Goal: Transaction & Acquisition: Purchase product/service

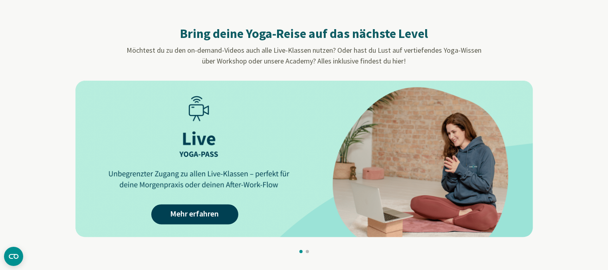
scroll to position [720, 0]
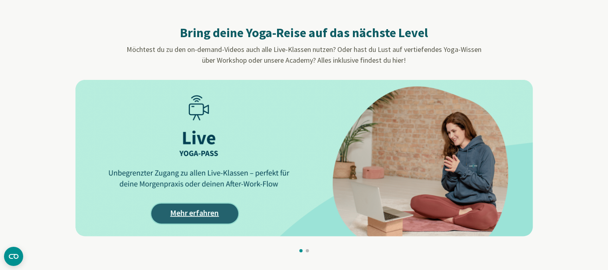
click at [185, 210] on link "Mehr erfahren" at bounding box center [194, 214] width 87 height 20
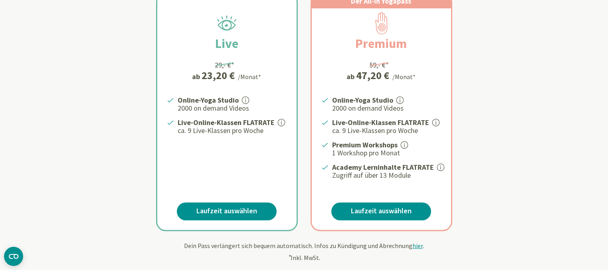
scroll to position [177, 0]
click at [225, 208] on link "Laufzeit auswählen" at bounding box center [227, 211] width 100 height 18
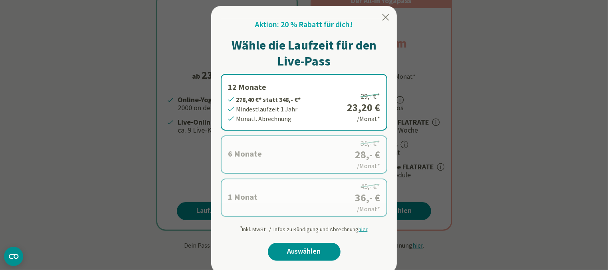
click at [266, 149] on label "6 Monate 168,- €* statt 210,- €* Mindestlaufzeit 6 Monate Monatl. Abrechnung 35…" at bounding box center [304, 154] width 167 height 38
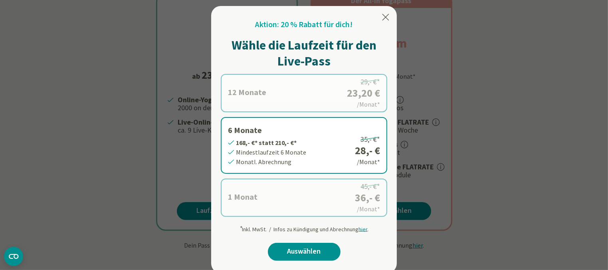
click at [290, 99] on label "12 Monate 278,40 €* statt 348,- €* Mindestlaufzeit 1 Jahr Monatl. Abrechnung 29…" at bounding box center [304, 93] width 167 height 38
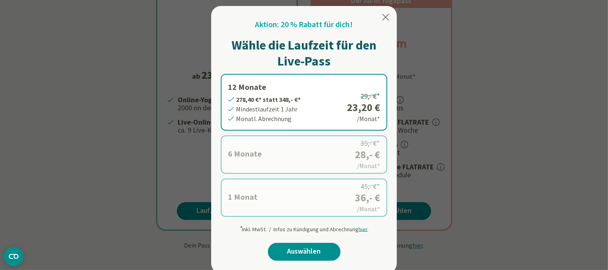
click at [364, 229] on span "hier" at bounding box center [363, 228] width 9 height 7
click at [363, 228] on span "hier" at bounding box center [363, 228] width 9 height 7
click at [364, 233] on div "Aktion: 20 % Rabatt für dich! Wähle die Laufzeit für den Live-Pass 12 Monate 27…" at bounding box center [304, 143] width 167 height 249
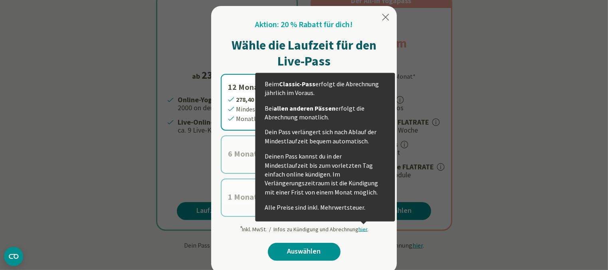
click at [364, 227] on span "hier" at bounding box center [363, 228] width 9 height 7
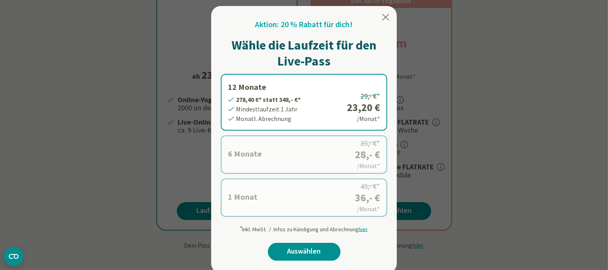
click at [540, 177] on div at bounding box center [304, 135] width 608 height 270
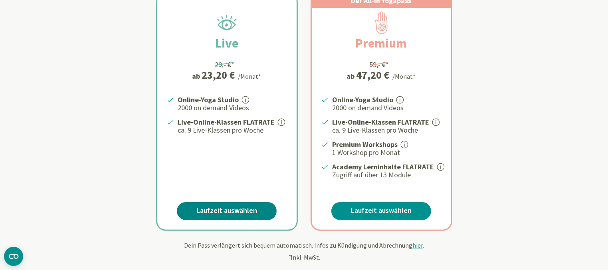
click at [238, 209] on link "Laufzeit auswählen" at bounding box center [227, 211] width 100 height 18
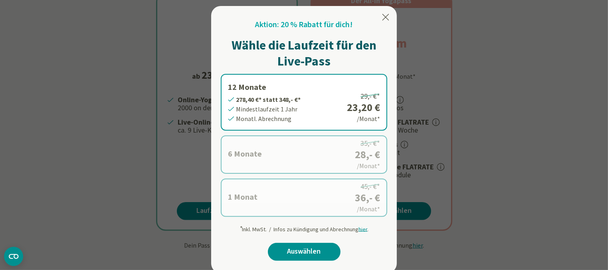
click at [389, 17] on icon at bounding box center [386, 17] width 10 height 10
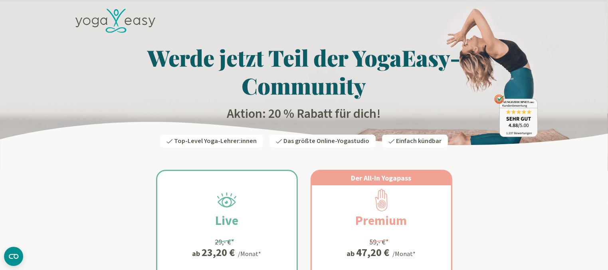
scroll to position [0, 0]
click at [164, 77] on h1 "Werde jetzt Teil der YogaEasy-Community" at bounding box center [304, 72] width 467 height 56
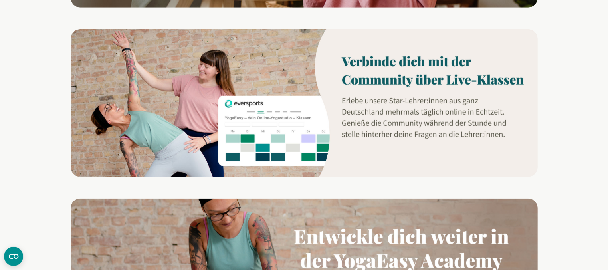
scroll to position [693, 0]
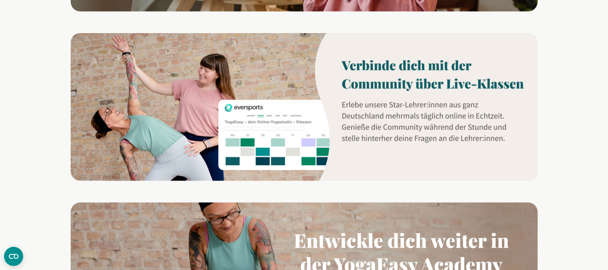
click at [270, 150] on img at bounding box center [304, 107] width 467 height 148
click at [413, 59] on img at bounding box center [304, 107] width 467 height 148
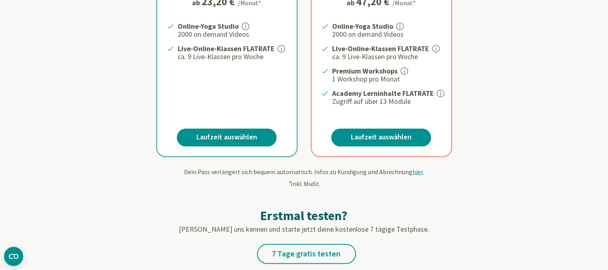
scroll to position [250, 0]
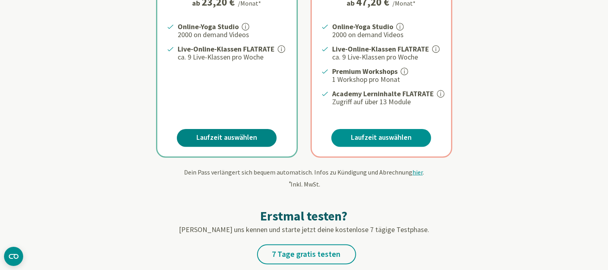
click at [236, 139] on link "Laufzeit auswählen" at bounding box center [227, 138] width 100 height 18
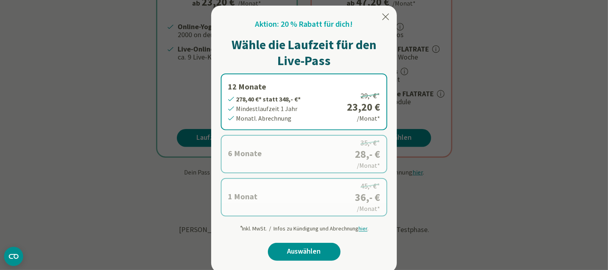
click at [341, 107] on label "12 Monate 278,40 €* statt 348,- €* Mindestlaufzeit 1 Jahr Monatl. Abrechnung 29…" at bounding box center [304, 101] width 167 height 57
click at [496, 203] on div at bounding box center [304, 135] width 608 height 270
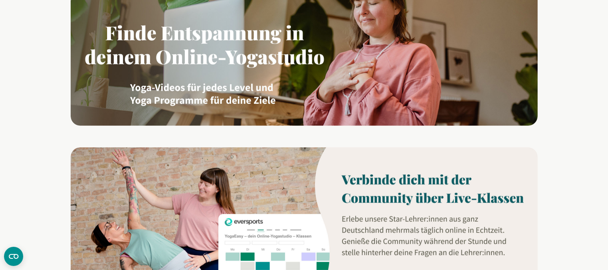
scroll to position [617, 0]
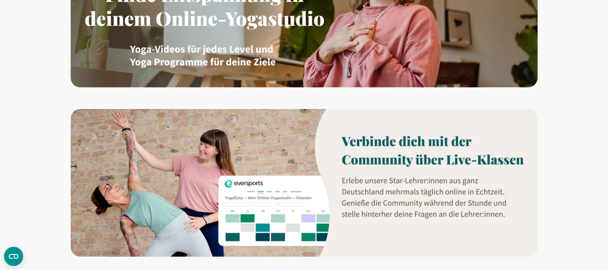
click at [284, 208] on img at bounding box center [304, 183] width 467 height 148
click at [287, 197] on img at bounding box center [304, 183] width 467 height 148
click at [395, 145] on img at bounding box center [304, 183] width 467 height 148
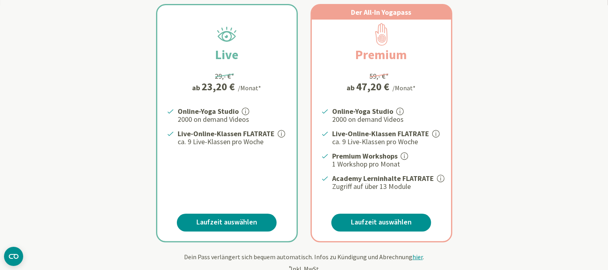
scroll to position [0, 0]
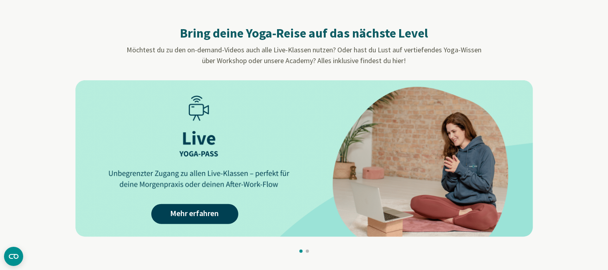
scroll to position [720, 0]
click at [199, 209] on link "Mehr erfahren" at bounding box center [194, 214] width 87 height 20
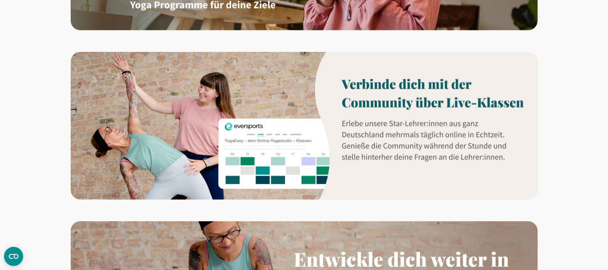
scroll to position [669, 0]
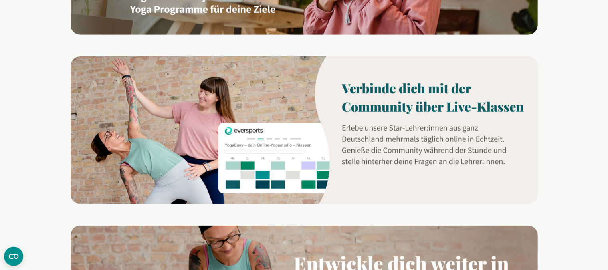
click at [277, 139] on img at bounding box center [304, 130] width 467 height 148
click at [365, 105] on img at bounding box center [304, 130] width 467 height 148
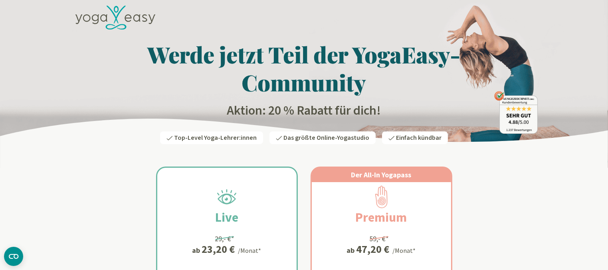
scroll to position [0, 0]
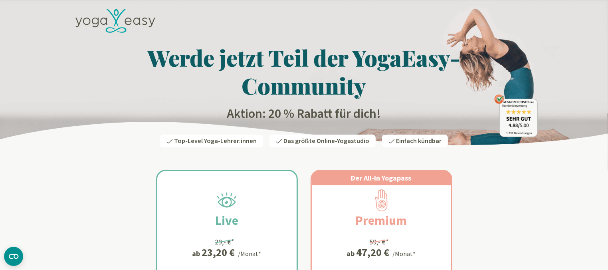
click at [102, 21] on icon at bounding box center [115, 21] width 80 height 24
click at [107, 22] on icon at bounding box center [115, 21] width 80 height 24
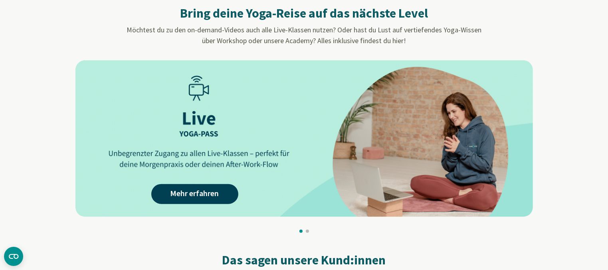
scroll to position [746, 0]
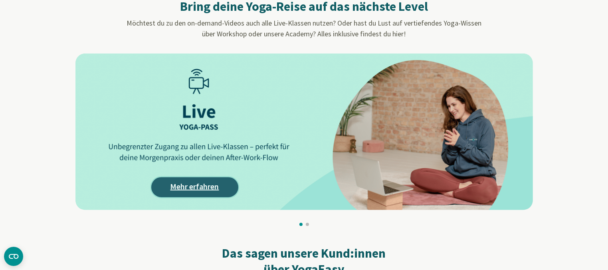
click at [185, 187] on link "Mehr erfahren" at bounding box center [194, 187] width 87 height 20
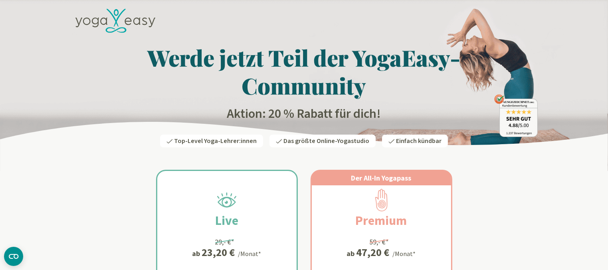
click at [117, 18] on icon at bounding box center [120, 18] width 12 height 18
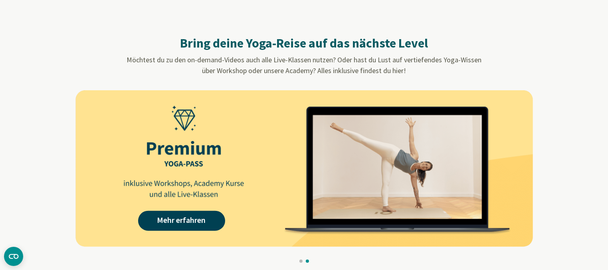
scroll to position [710, 0]
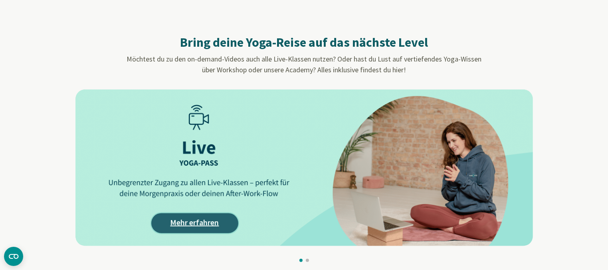
click at [201, 222] on link "Mehr erfahren" at bounding box center [194, 223] width 87 height 20
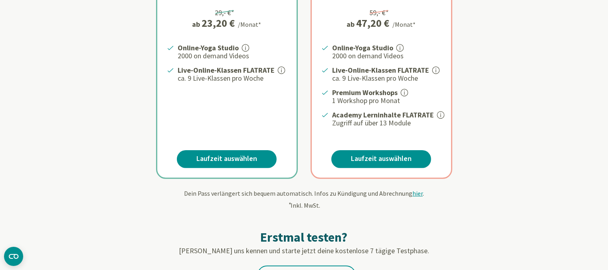
scroll to position [248, 0]
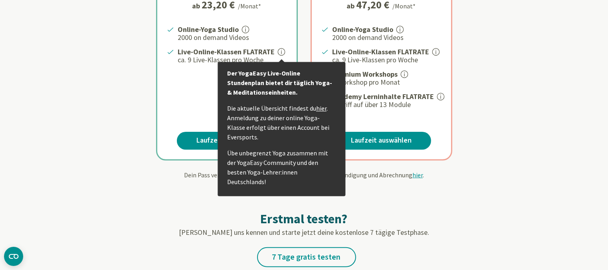
click at [320, 107] on link "hier" at bounding box center [321, 108] width 10 height 8
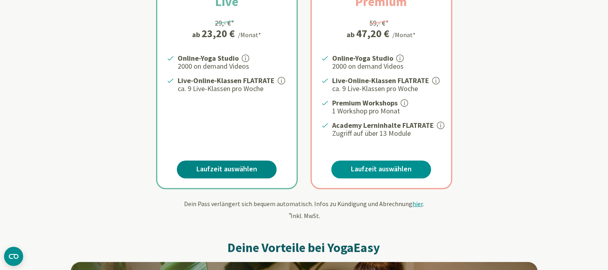
scroll to position [205, 0]
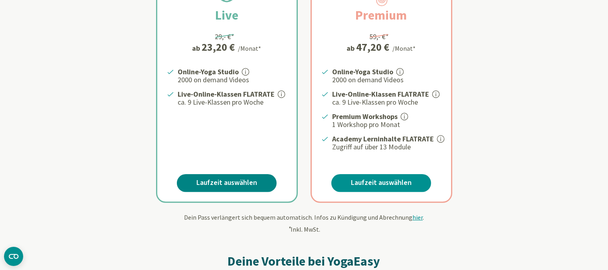
click at [258, 229] on div "Dein Pass verlängert sich bequem automatisch. Infos zu Kündigung und Abrechnung…" at bounding box center [304, 223] width 467 height 22
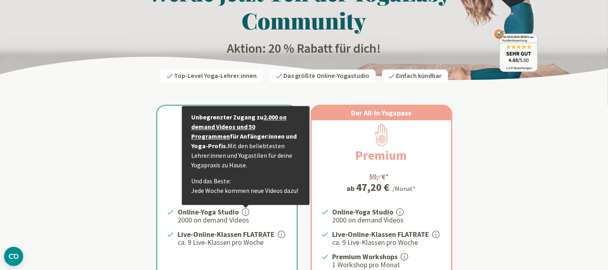
scroll to position [0, 0]
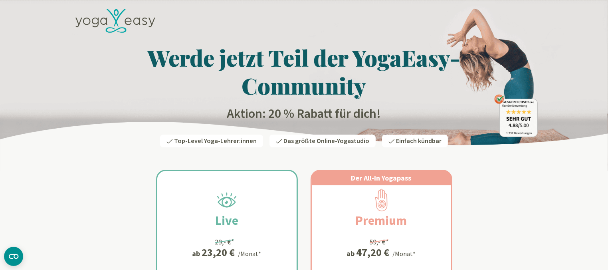
click at [321, 120] on h2 "Aktion: 20 % Rabatt für dich!" at bounding box center [304, 114] width 467 height 16
click at [116, 18] on icon at bounding box center [115, 21] width 80 height 24
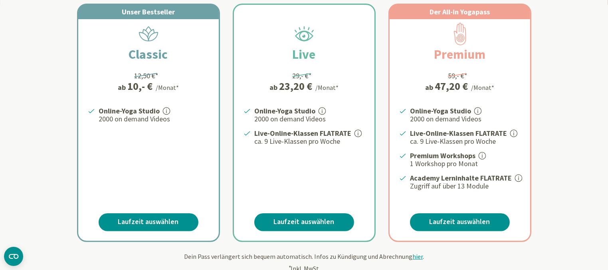
scroll to position [169, 0]
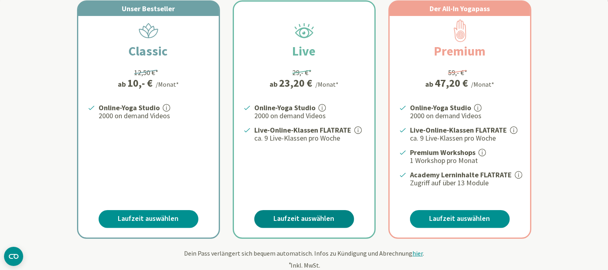
click at [332, 221] on link "Laufzeit auswählen" at bounding box center [304, 219] width 100 height 18
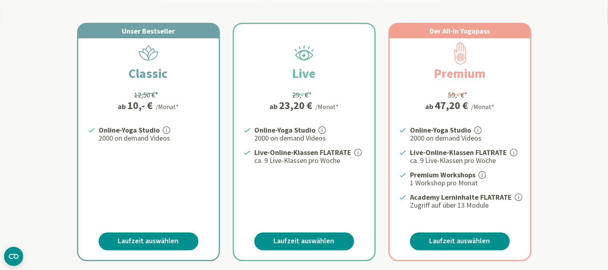
scroll to position [149, 0]
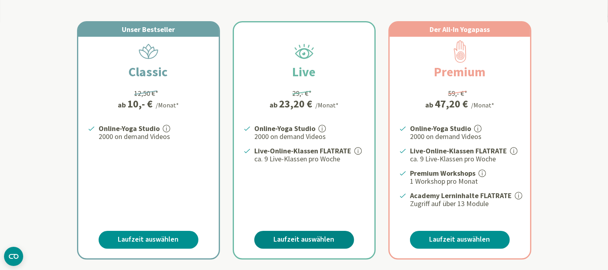
click at [315, 239] on link "Laufzeit auswählen" at bounding box center [304, 240] width 100 height 18
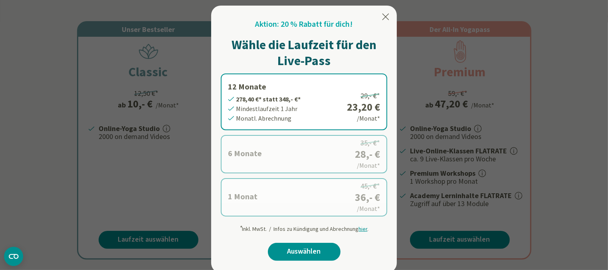
click at [175, 171] on div at bounding box center [304, 135] width 608 height 270
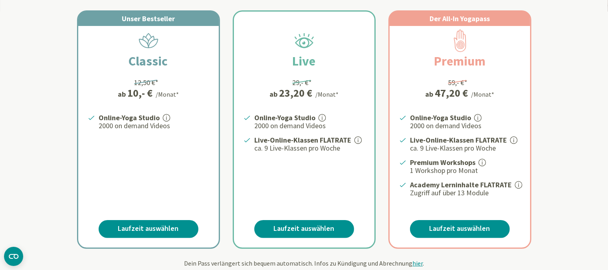
scroll to position [160, 0]
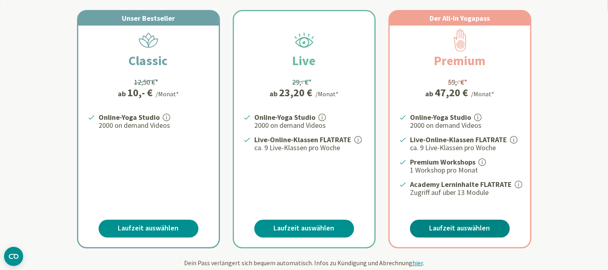
click at [447, 226] on link "Laufzeit auswählen" at bounding box center [460, 229] width 100 height 18
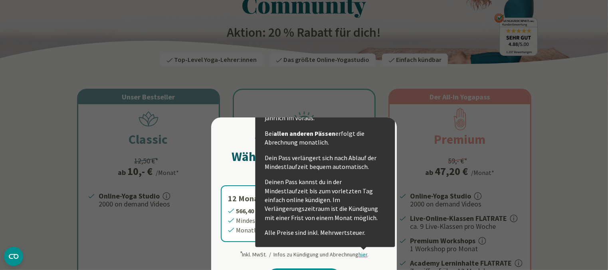
scroll to position [81, 0]
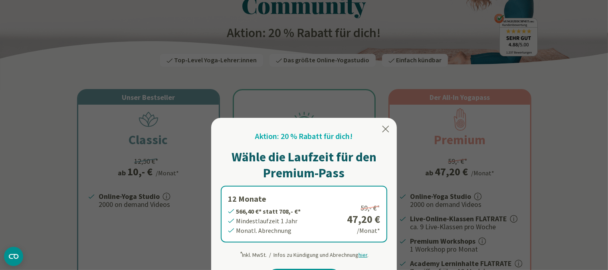
click at [385, 130] on icon at bounding box center [386, 129] width 7 height 6
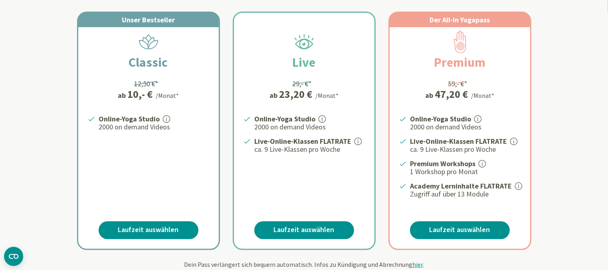
scroll to position [161, 0]
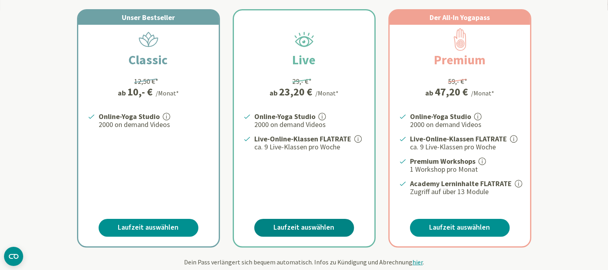
click at [330, 227] on link "Laufzeit auswählen" at bounding box center [304, 228] width 100 height 18
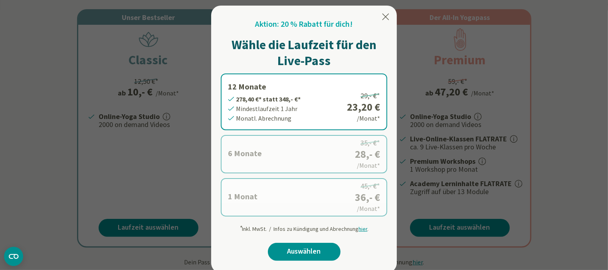
click at [388, 16] on icon at bounding box center [386, 17] width 10 height 10
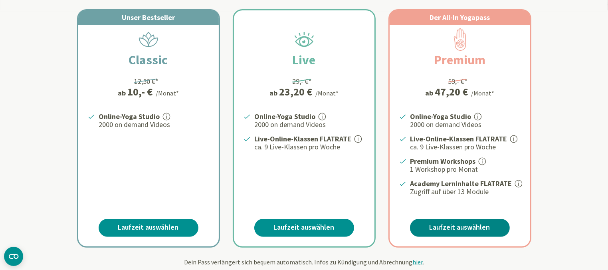
click at [468, 226] on link "Laufzeit auswählen" at bounding box center [460, 228] width 100 height 18
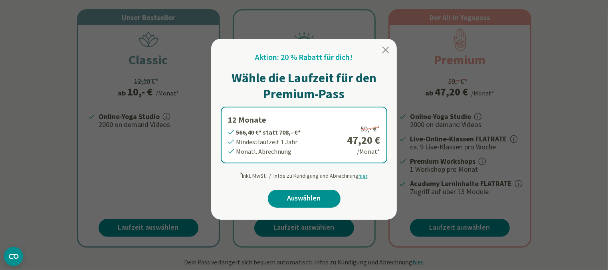
click at [385, 49] on icon at bounding box center [386, 50] width 7 height 6
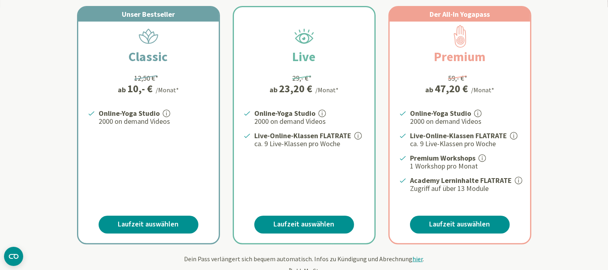
scroll to position [165, 0]
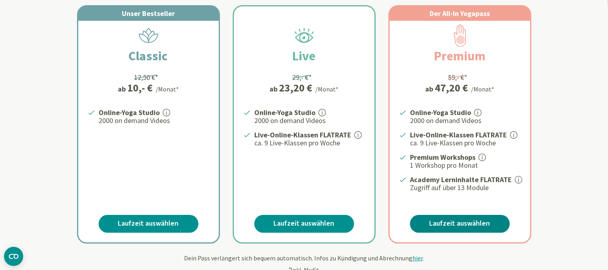
click at [447, 222] on link "Laufzeit auswählen" at bounding box center [460, 224] width 100 height 18
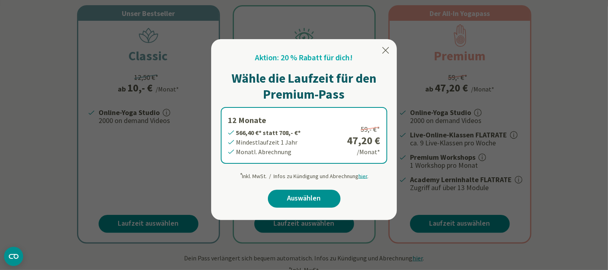
click at [515, 179] on div at bounding box center [304, 135] width 608 height 270
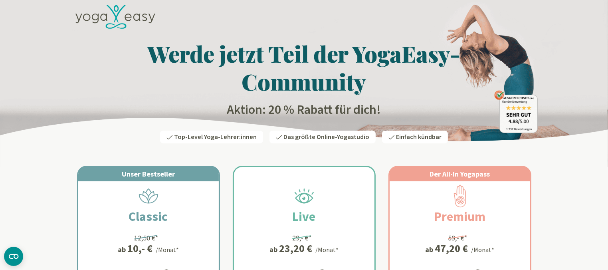
scroll to position [0, 0]
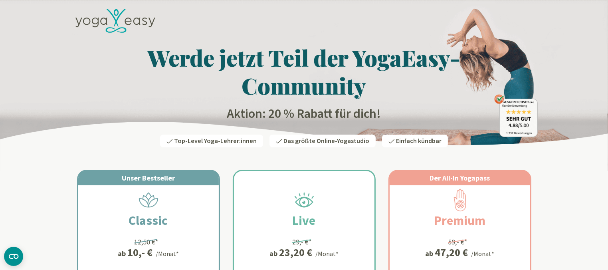
click at [127, 20] on icon at bounding box center [115, 21] width 80 height 24
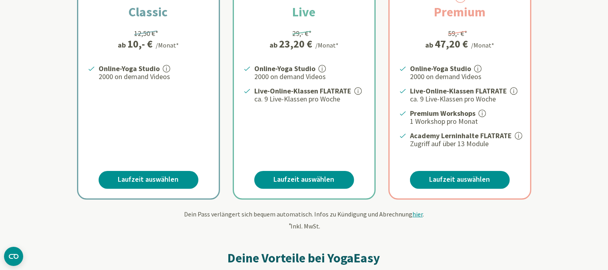
scroll to position [210, 0]
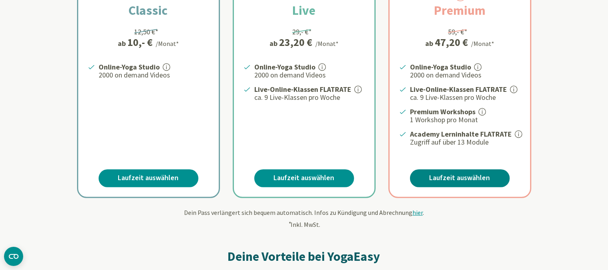
click at [458, 175] on link "Laufzeit auswählen" at bounding box center [460, 178] width 100 height 18
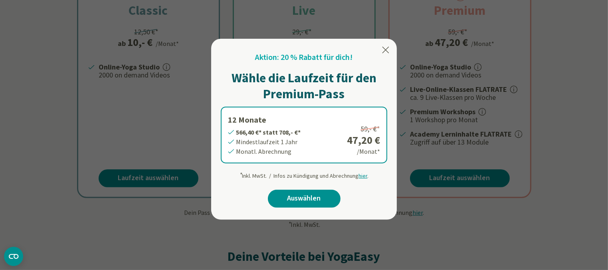
click at [556, 132] on div at bounding box center [304, 135] width 608 height 270
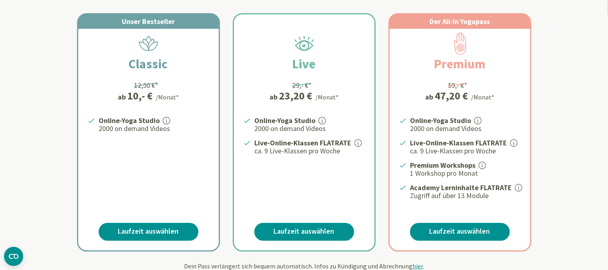
scroll to position [154, 0]
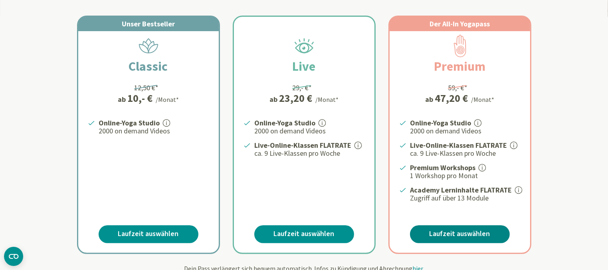
click at [463, 231] on link "Laufzeit auswählen" at bounding box center [460, 234] width 100 height 18
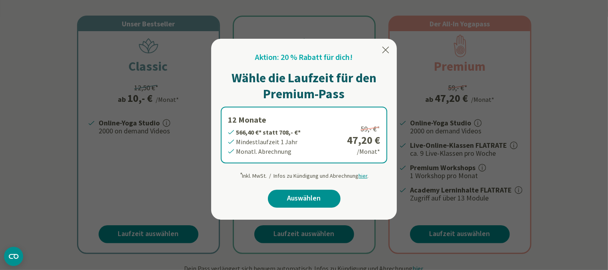
click at [361, 175] on span "hier" at bounding box center [363, 175] width 9 height 7
click at [362, 175] on span "hier" at bounding box center [363, 175] width 9 height 7
click at [364, 174] on span "hier" at bounding box center [363, 175] width 9 height 7
click at [579, 183] on div at bounding box center [304, 135] width 608 height 270
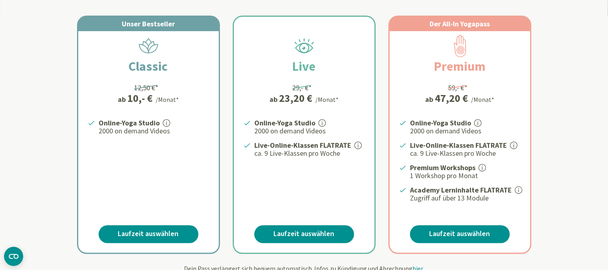
scroll to position [0, 0]
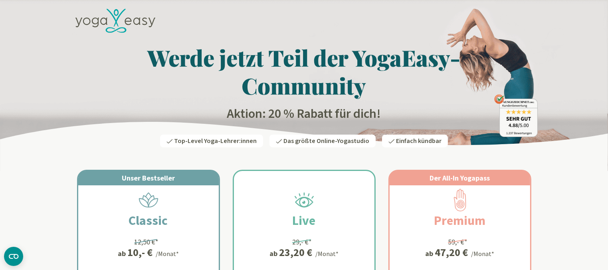
click at [115, 19] on icon at bounding box center [112, 18] width 12 height 18
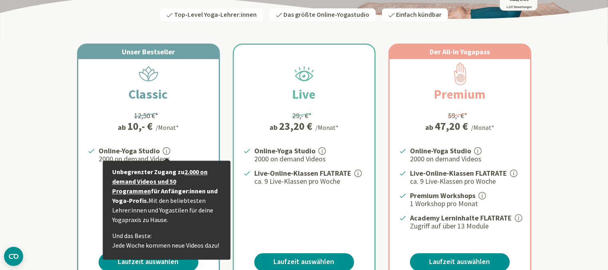
scroll to position [204, 0]
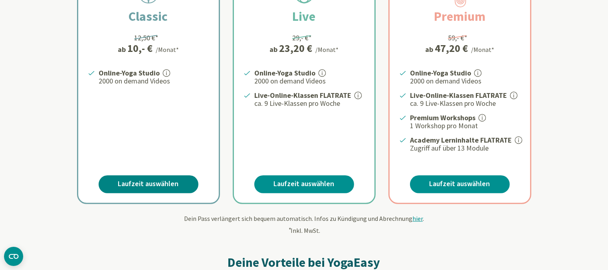
click at [163, 187] on link "Laufzeit auswählen" at bounding box center [149, 184] width 100 height 18
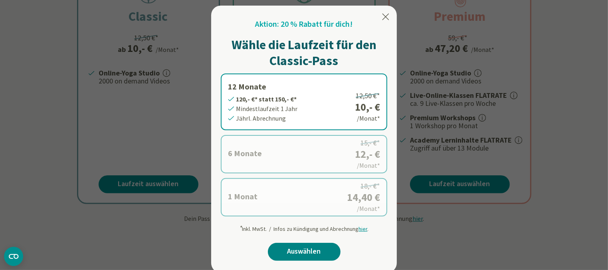
click at [311, 253] on link "Auswählen" at bounding box center [304, 252] width 73 height 18
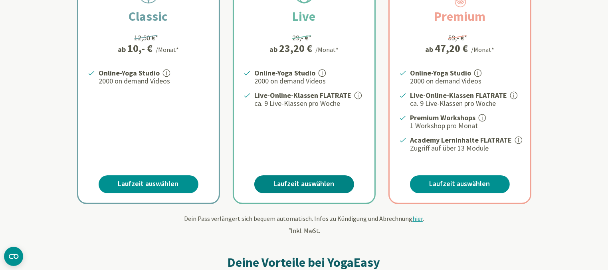
click at [309, 183] on link "Laufzeit auswählen" at bounding box center [304, 184] width 100 height 18
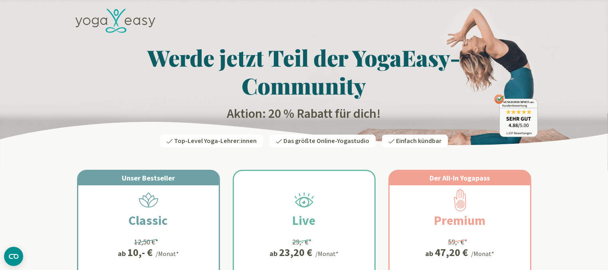
click at [322, 86] on h1 "Werde jetzt Teil der YogaEasy-Community" at bounding box center [304, 72] width 467 height 56
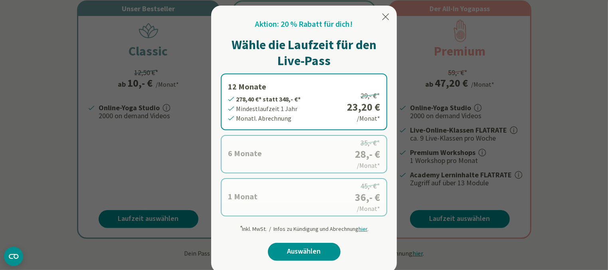
scroll to position [169, 0]
click at [388, 18] on icon at bounding box center [386, 17] width 10 height 10
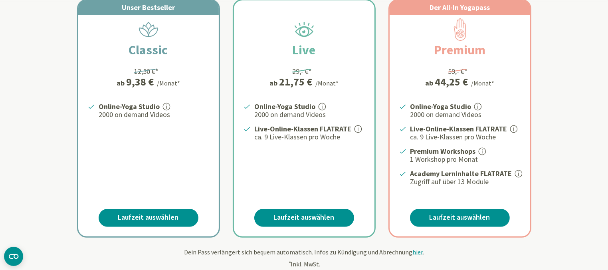
scroll to position [177, 0]
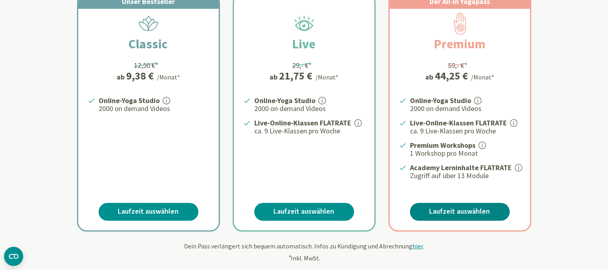
click at [459, 208] on link "Laufzeit auswählen" at bounding box center [460, 212] width 100 height 18
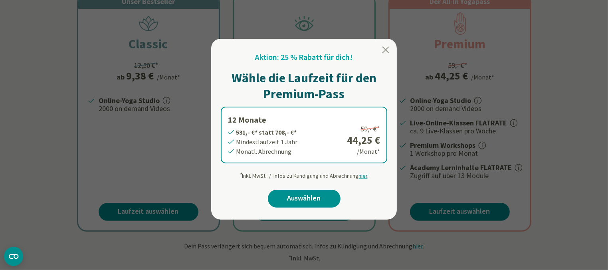
click at [387, 50] on icon at bounding box center [386, 50] width 7 height 6
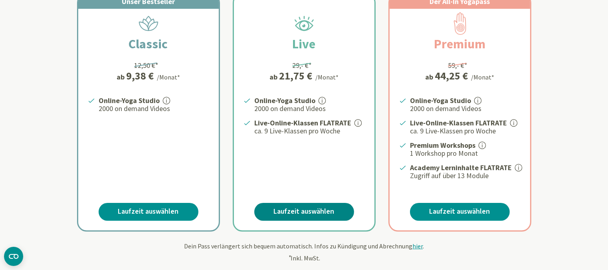
click at [322, 209] on link "Laufzeit auswählen" at bounding box center [304, 212] width 100 height 18
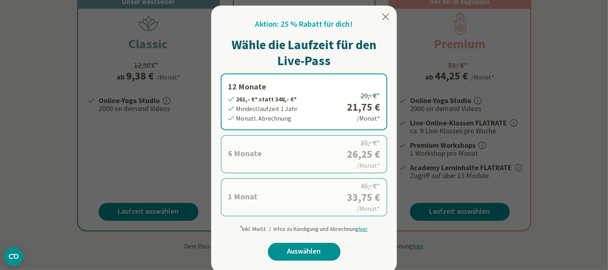
click at [383, 17] on icon at bounding box center [386, 17] width 10 height 10
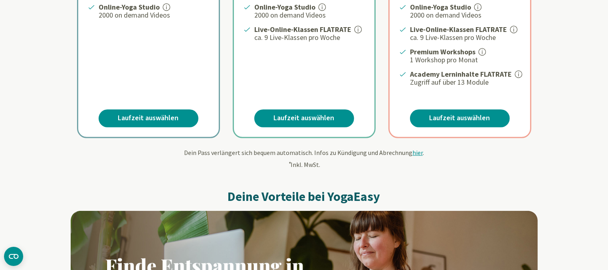
scroll to position [0, 0]
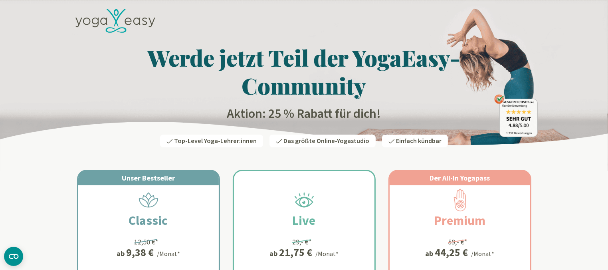
click at [126, 21] on icon at bounding box center [128, 22] width 7 height 8
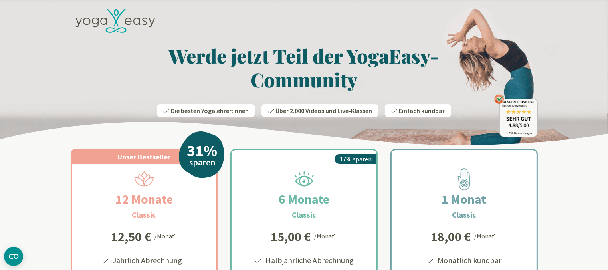
click at [118, 22] on icon at bounding box center [115, 21] width 80 height 24
